Goal: Navigation & Orientation: Find specific page/section

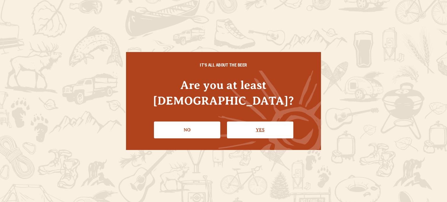
click at [257, 124] on link "Yes" at bounding box center [260, 130] width 66 height 17
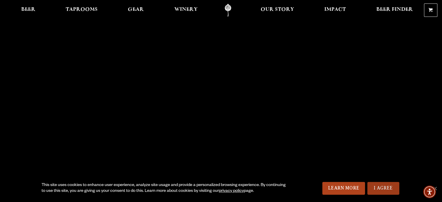
click at [382, 189] on link "I Agree" at bounding box center [384, 188] width 32 height 13
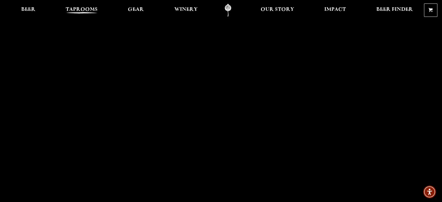
click at [80, 10] on span "Taprooms" at bounding box center [82, 9] width 32 height 5
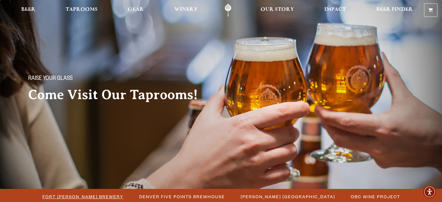
click at [84, 196] on span "Fort [PERSON_NAME] Brewery" at bounding box center [82, 196] width 81 height 8
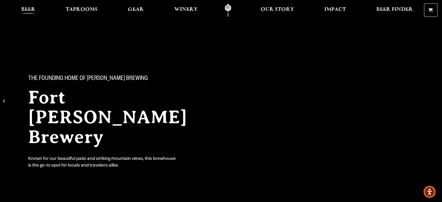
click at [24, 10] on span "Beer" at bounding box center [28, 9] width 14 height 5
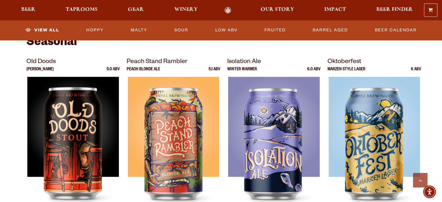
scroll to position [796, 0]
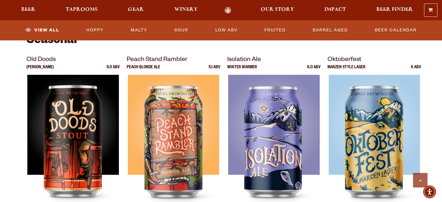
drag, startPoint x: 446, startPoint y: 34, endPoint x: 446, endPoint y: 96, distance: 61.3
click at [442, 96] on html "0 Shopping Cart No products in the cart. Beer Taprooms Gear Winery Our Story Im…" at bounding box center [221, 69] width 442 height 1731
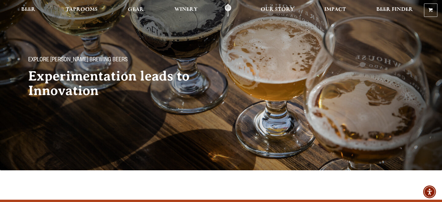
scroll to position [0, 0]
